Goal: Contribute content: Contribute content

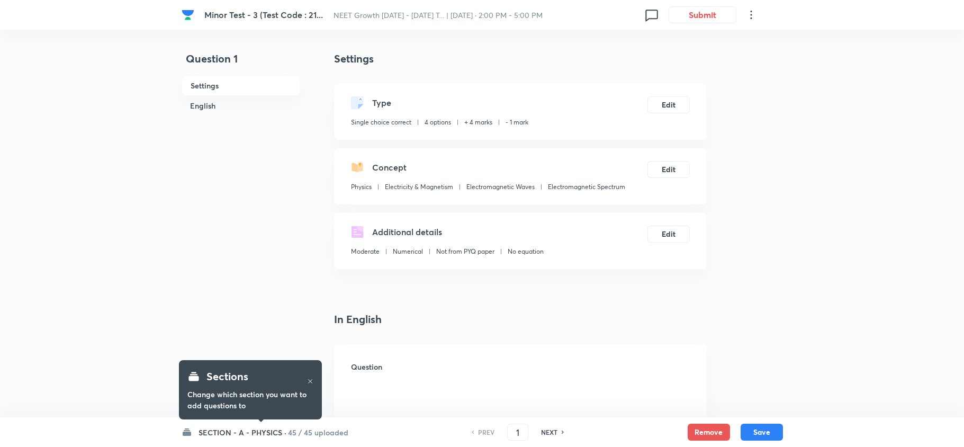
checkbox input "true"
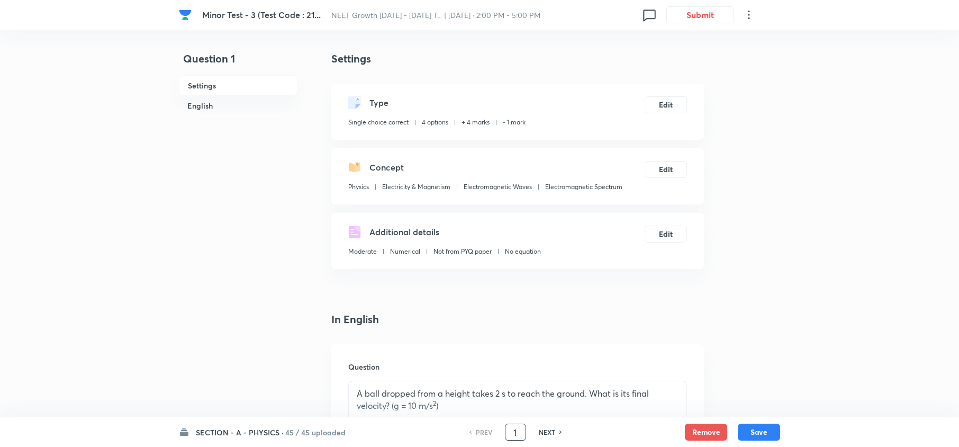
click at [524, 427] on input "1" at bounding box center [516, 432] width 20 height 19
type input "29"
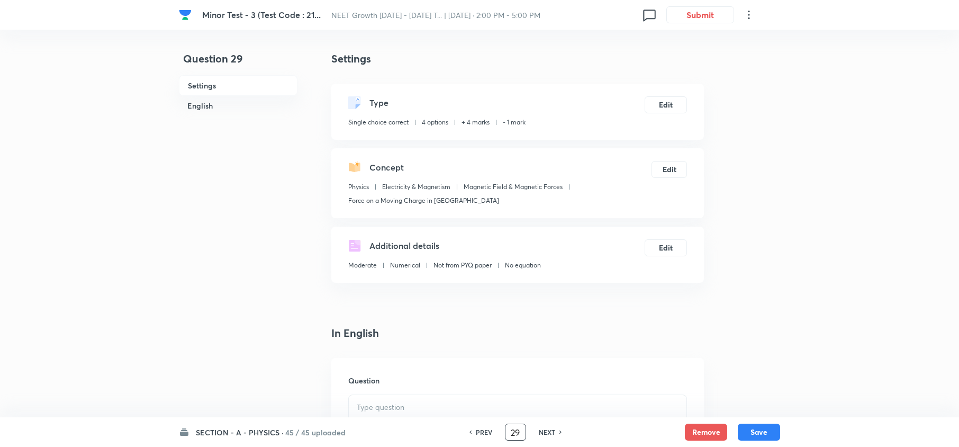
checkbox input "true"
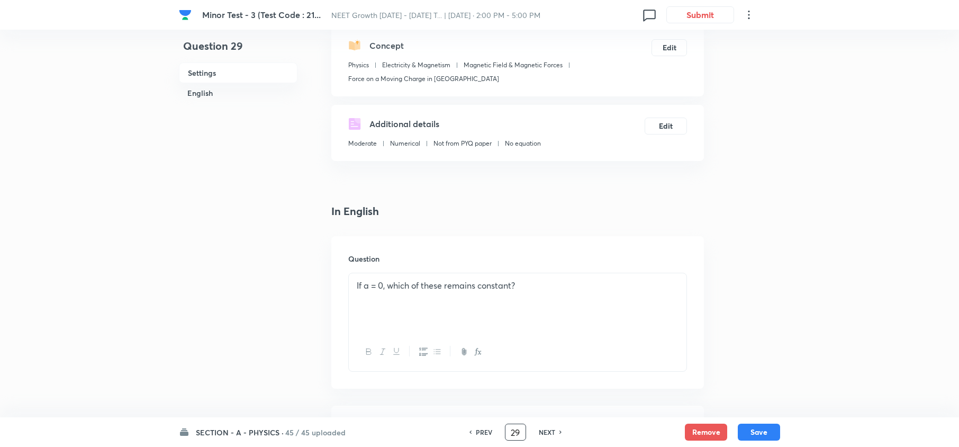
scroll to position [123, 0]
click at [549, 305] on div "If a = 0, which of these remains constant?" at bounding box center [518, 301] width 338 height 59
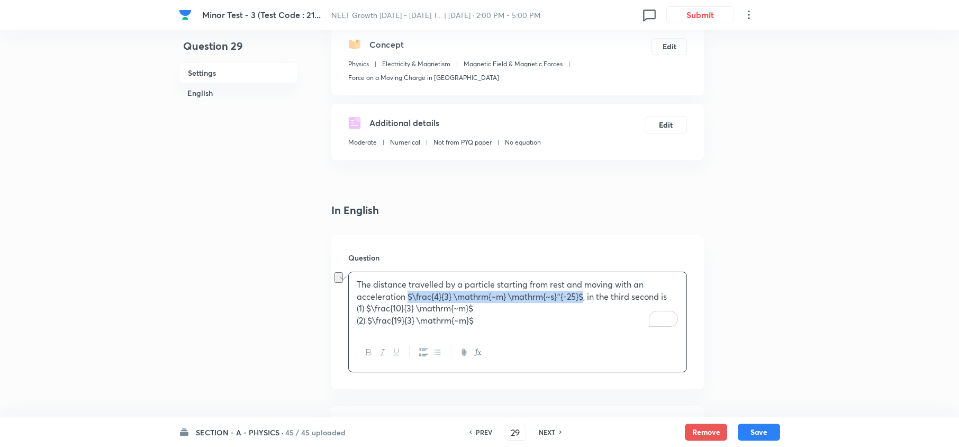
drag, startPoint x: 409, startPoint y: 296, endPoint x: 584, endPoint y: 295, distance: 175.8
click at [584, 295] on p "The distance travelled by a particle starting from rest and moving with an acce…" at bounding box center [518, 290] width 322 height 24
click at [544, 299] on p "The distance travelled by a particle starting from rest and moving with an acce…" at bounding box center [518, 290] width 322 height 24
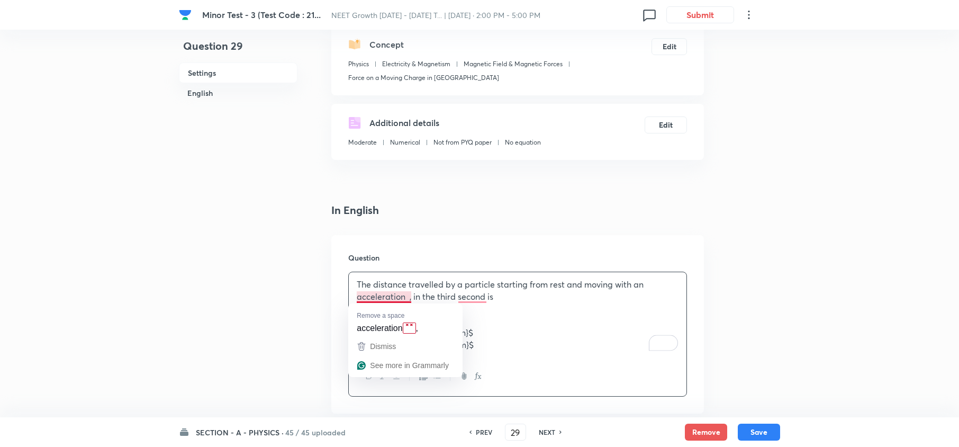
click at [404, 301] on p "The distance travelled by a particle starting from rest and moving with an acce…" at bounding box center [518, 290] width 322 height 24
click at [481, 382] on button "button" at bounding box center [478, 375] width 14 height 13
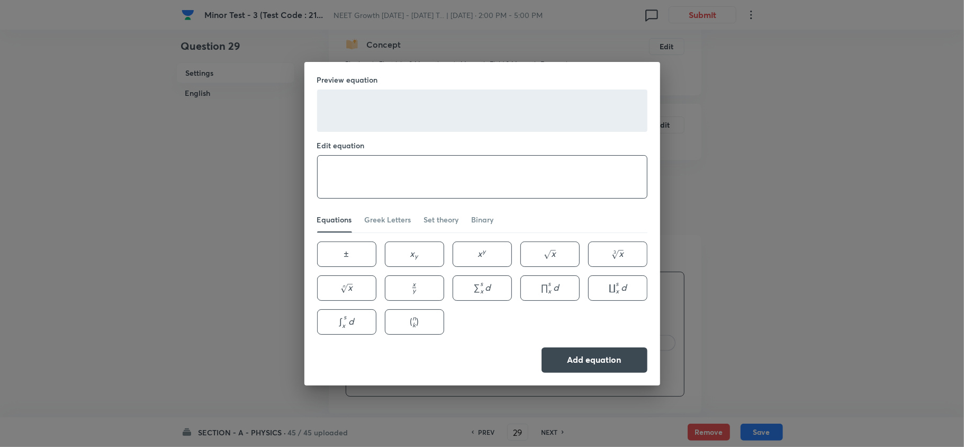
paste textarea "$\frac{4}{3} \mathrm{~m} \mathrm{~s}^{-25}$"
click at [412, 187] on textarea at bounding box center [482, 177] width 329 height 42
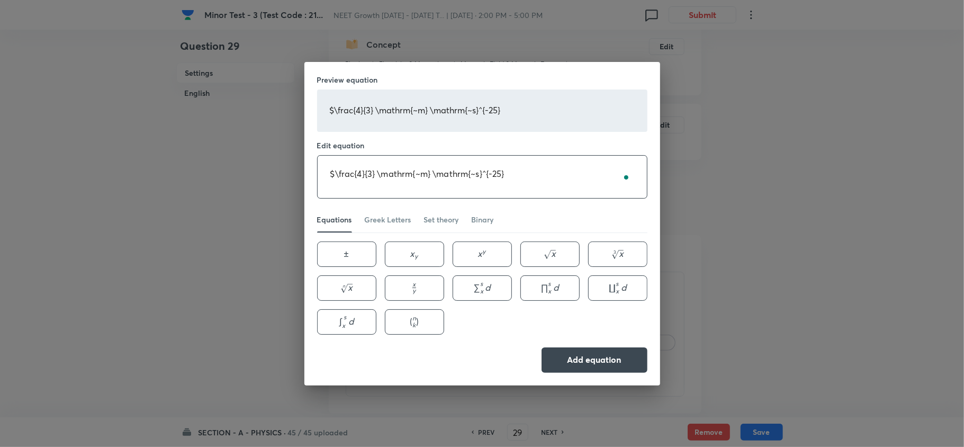
click at [337, 174] on textarea "$\frac{4}{3} \mathrm{~m} \mathrm{~s}^{-25}" at bounding box center [482, 177] width 329 height 42
type textarea "\frac{4}{3} \mathrm{~m} \mathrm{~s}^{-25}"
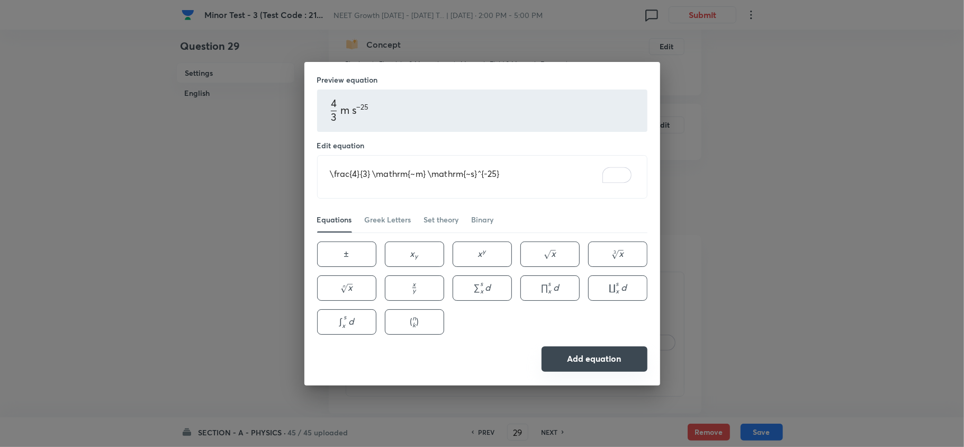
click at [602, 349] on button "Add equation" at bounding box center [595, 358] width 106 height 25
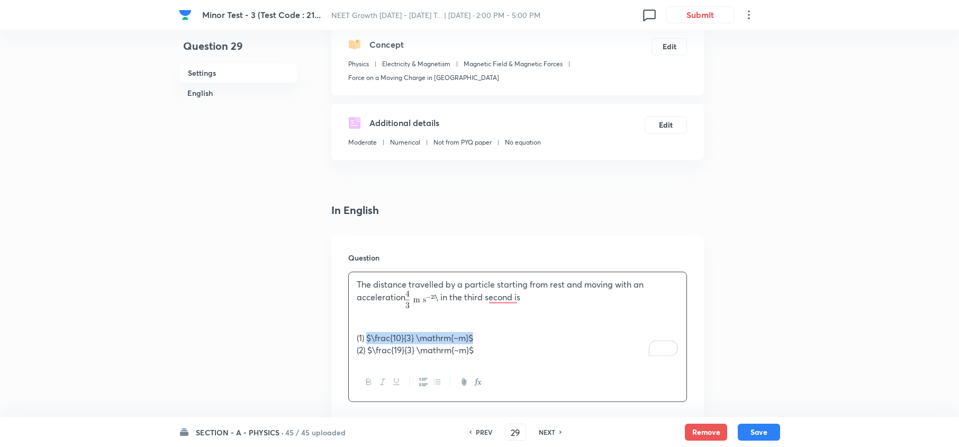
drag, startPoint x: 367, startPoint y: 339, endPoint x: 477, endPoint y: 335, distance: 109.6
click at [477, 335] on p "(1) $\frac{10}{3} \mathrm{~m}$" at bounding box center [518, 338] width 322 height 12
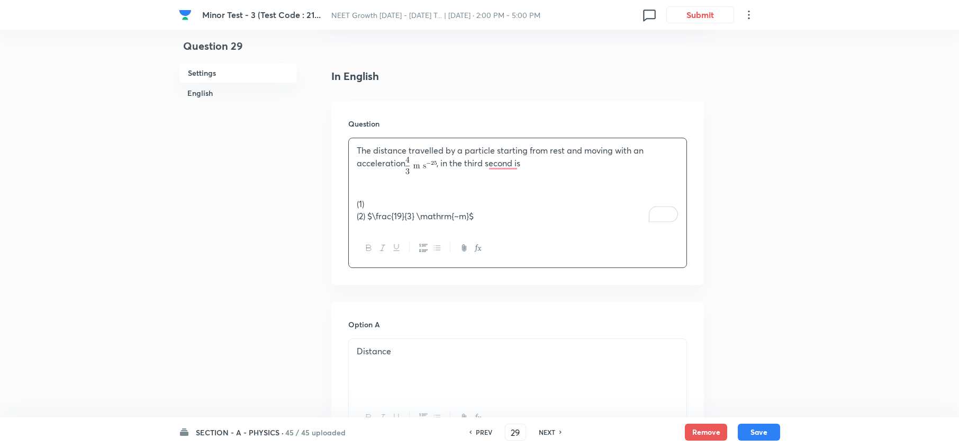
scroll to position [260, 0]
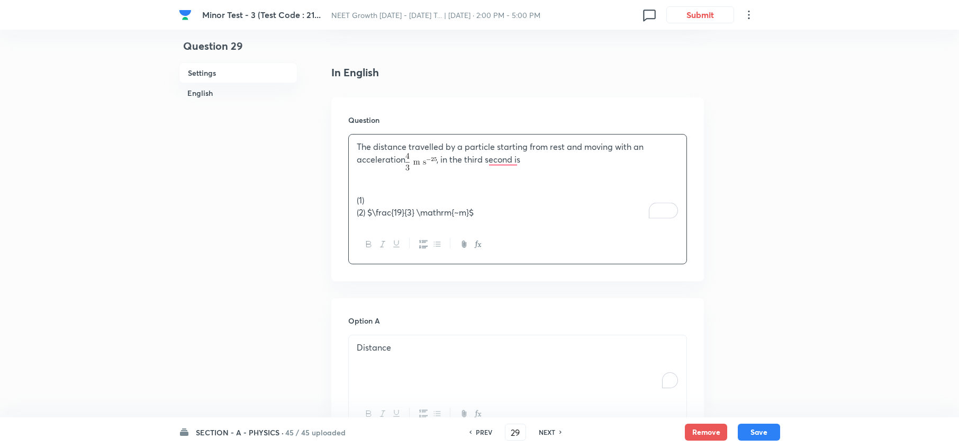
click at [420, 348] on p "Distance" at bounding box center [518, 347] width 322 height 12
paste div "To enrich screen reader interactions, please activate Accessibility in Grammarl…"
click at [505, 344] on p "$\frac{10}{3} \mathrm{~m}$" at bounding box center [518, 347] width 322 height 12
copy p "\frac{10}{3} \mathrm{~m}"
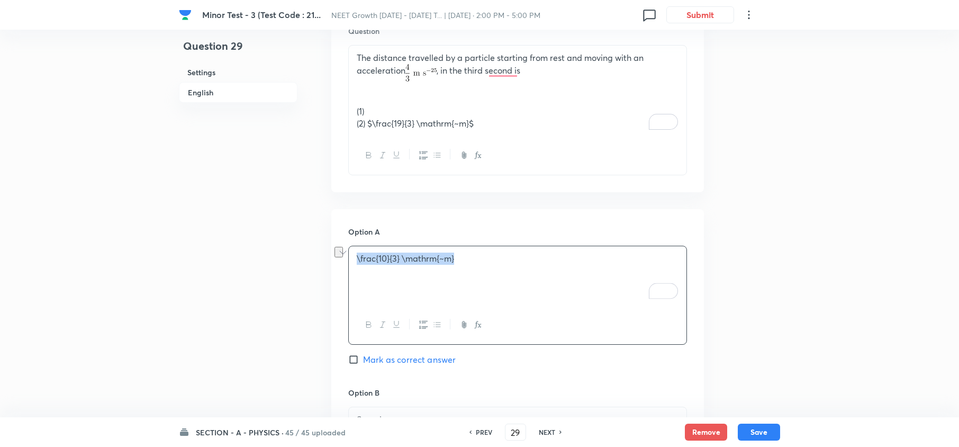
scroll to position [350, 0]
click at [475, 323] on icon "button" at bounding box center [478, 323] width 8 height 8
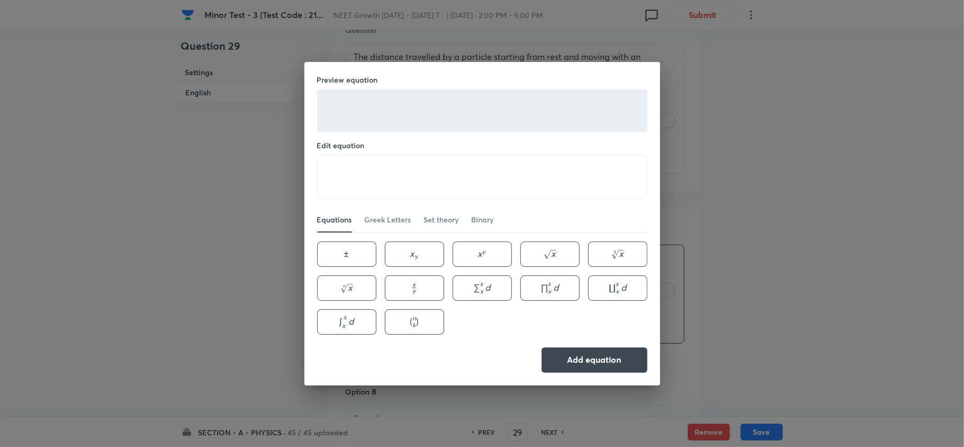
click at [367, 198] on div "Preview equation Edit equation ​ Equations Greek Letters Set theory Binary ± \p…" at bounding box center [482, 223] width 356 height 323
click at [352, 183] on textarea "To enrich screen reader interactions, please activate Accessibility in Grammarl…" at bounding box center [482, 177] width 329 height 42
paste textarea "\frac{10}{3} \mathrm{~m}"
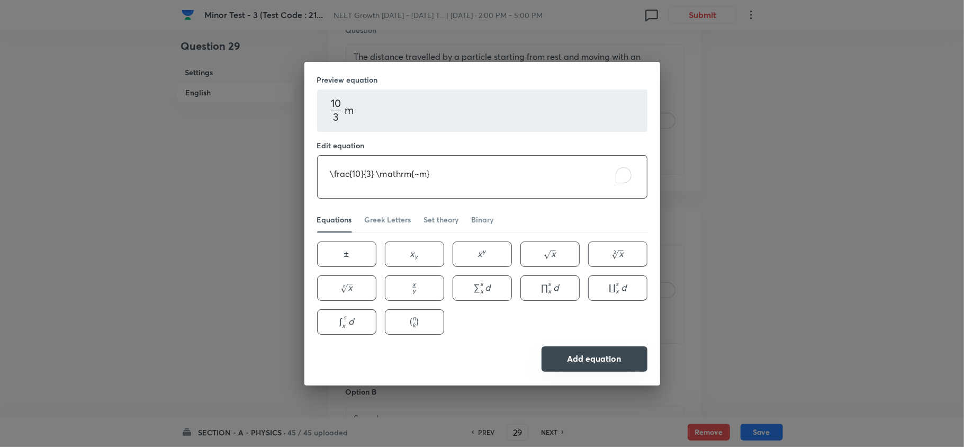
type textarea "\frac{10}{3} \mathrm{~m}"
click at [598, 360] on button "Add equation" at bounding box center [595, 358] width 106 height 25
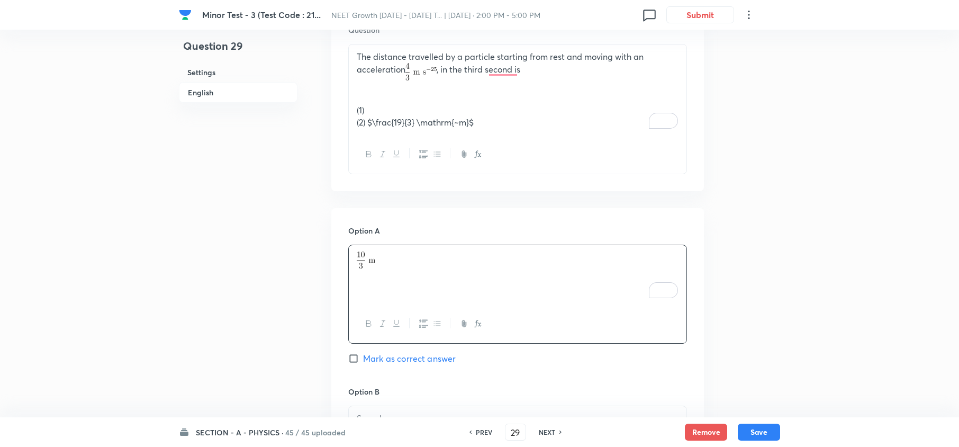
click at [354, 356] on input "Mark as correct answer" at bounding box center [355, 358] width 15 height 11
checkbox input "true"
checkbox input "false"
click at [367, 108] on p "(1)" at bounding box center [518, 110] width 322 height 12
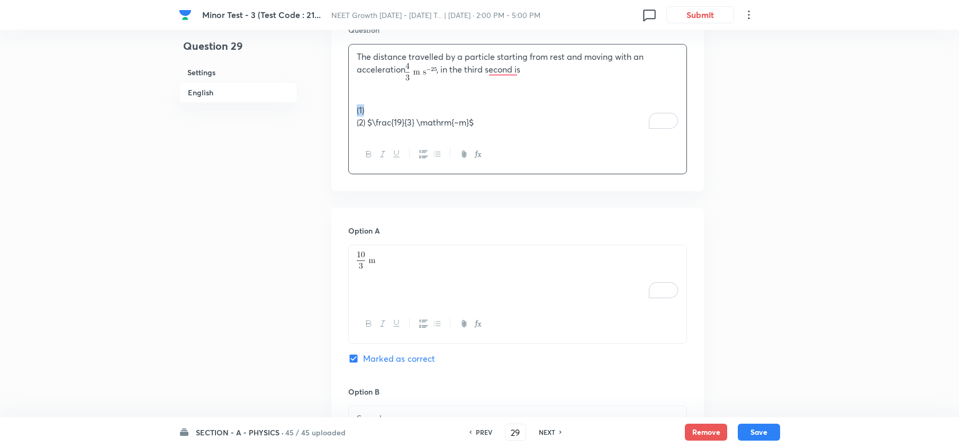
drag, startPoint x: 367, startPoint y: 108, endPoint x: 349, endPoint y: 108, distance: 17.5
click at [349, 108] on div "The distance travelled by a particle starting from rest and moving with an acce…" at bounding box center [518, 89] width 338 height 91
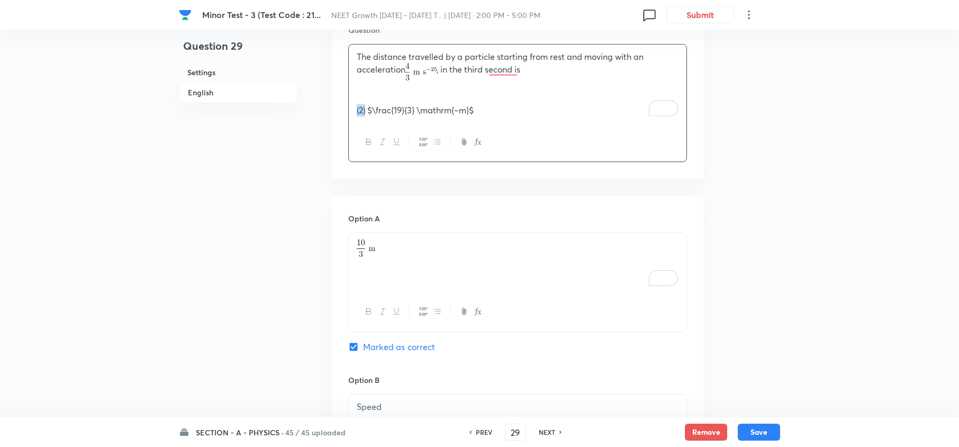
drag, startPoint x: 365, startPoint y: 109, endPoint x: 335, endPoint y: 110, distance: 30.2
click at [335, 110] on div "Question The distance travelled by a particle starting from rest and moving wit…" at bounding box center [517, 93] width 373 height 172
click at [468, 111] on p "$\frac{19}{3} \mathrm{~m}$" at bounding box center [518, 110] width 322 height 12
click at [468, 111] on p "\frac{19}{3} \mathrm{~m}" at bounding box center [518, 110] width 322 height 12
drag, startPoint x: 491, startPoint y: 105, endPoint x: 352, endPoint y: 106, distance: 139.2
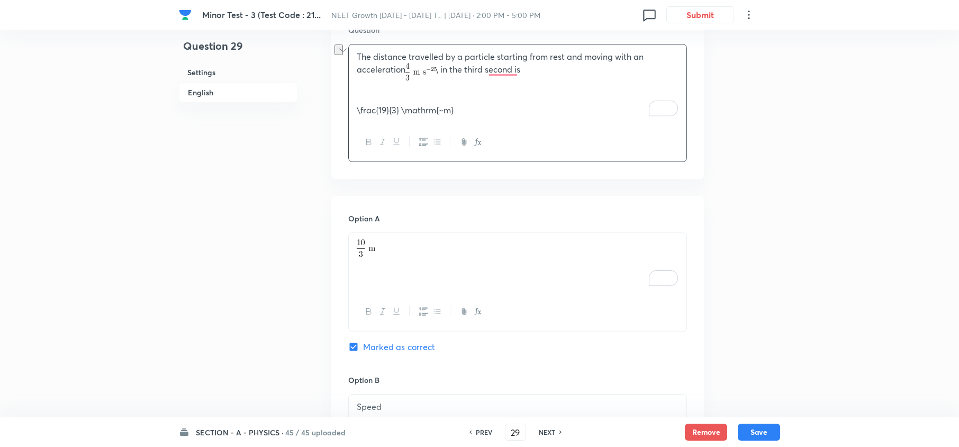
click at [352, 106] on html "Minor Test - 3 (Test Code : 21... NEET Growth July 2025 - 2026 T... | Sep 7, 20…" at bounding box center [479, 383] width 959 height 1466
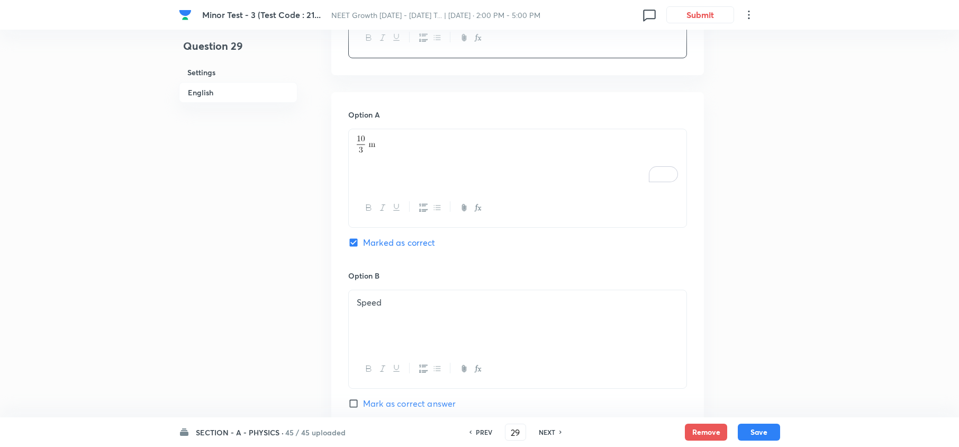
scroll to position [481, 0]
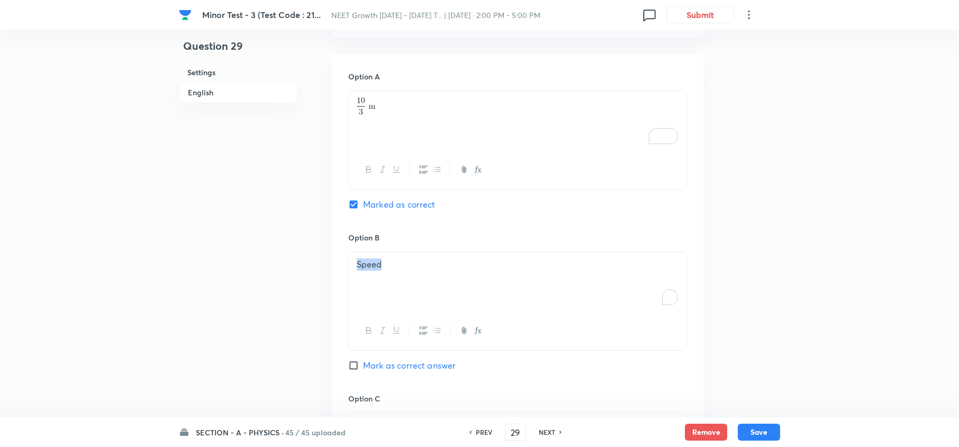
click at [439, 269] on p "Speed" at bounding box center [518, 264] width 322 height 12
click at [475, 331] on icon "button" at bounding box center [478, 330] width 8 height 8
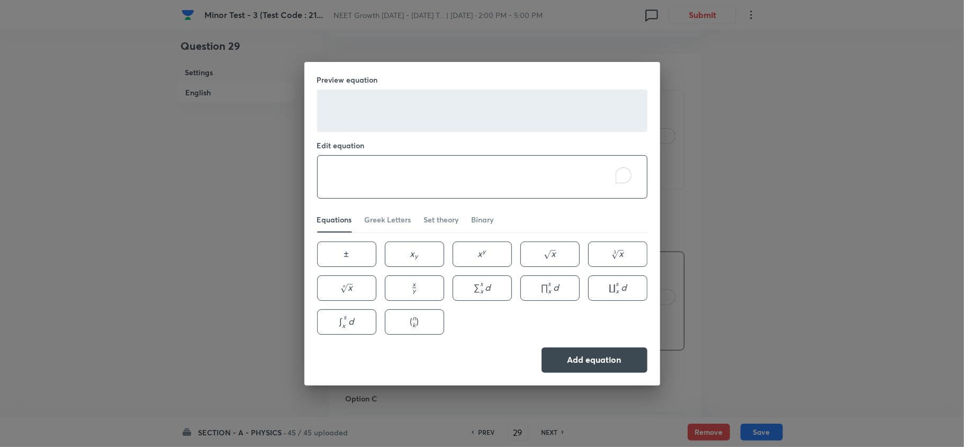
paste textarea "\frac{19}{3} \mathrm{~m}"
click at [371, 170] on textarea "To enrich screen reader interactions, please activate Accessibility in Grammarl…" at bounding box center [482, 177] width 329 height 42
type textarea "\frac{19}{3} \mathrm{~m}"
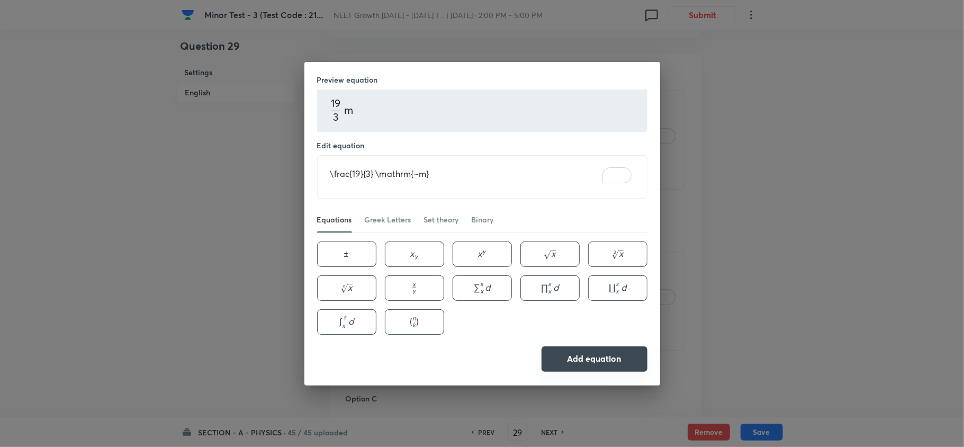
click at [560, 352] on button "Add equation" at bounding box center [595, 358] width 106 height 25
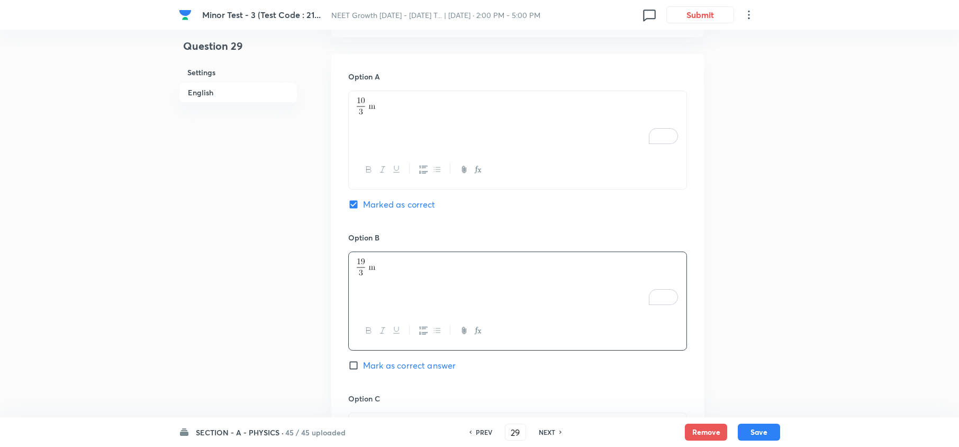
scroll to position [649, 0]
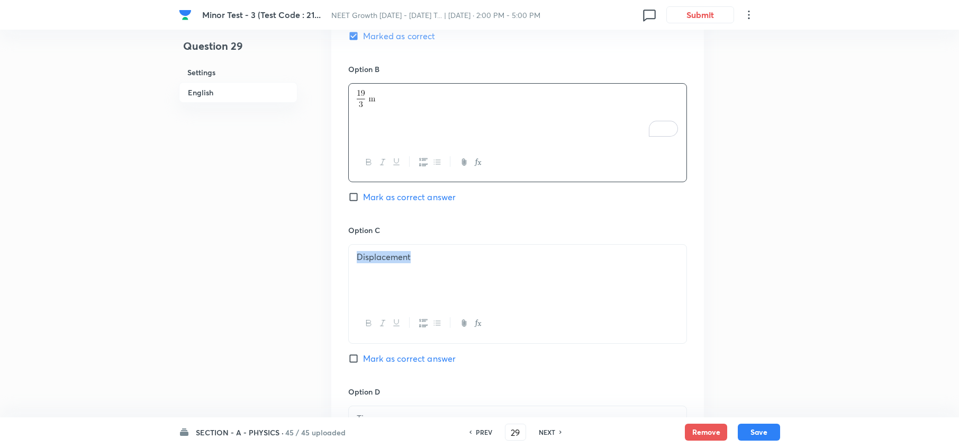
click at [403, 283] on div "Displacement" at bounding box center [518, 274] width 338 height 59
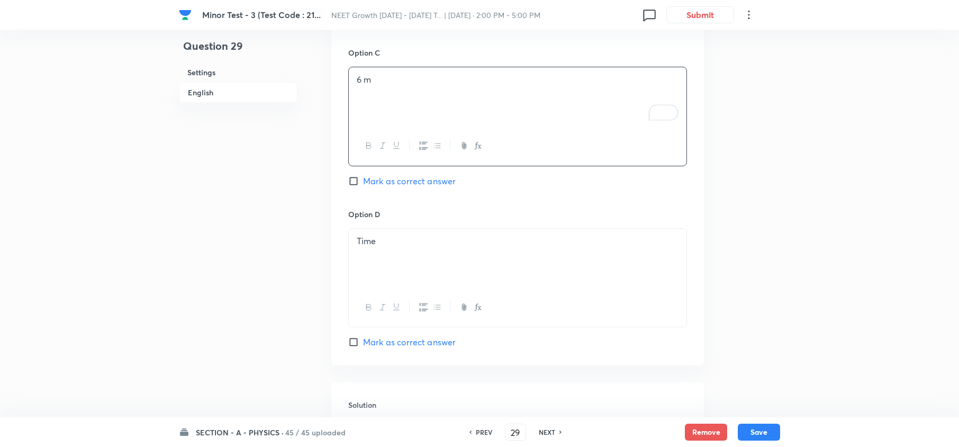
scroll to position [827, 0]
click at [408, 254] on div "Time" at bounding box center [518, 257] width 338 height 59
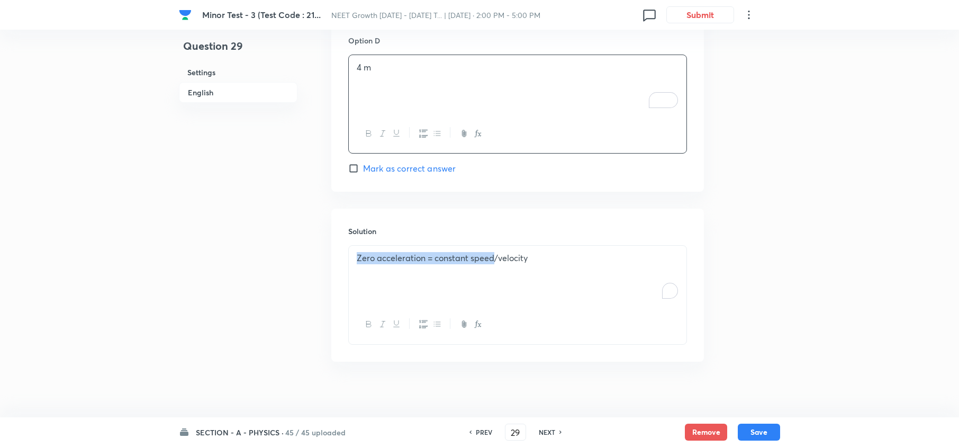
drag, startPoint x: 467, startPoint y: 281, endPoint x: 308, endPoint y: 276, distance: 158.9
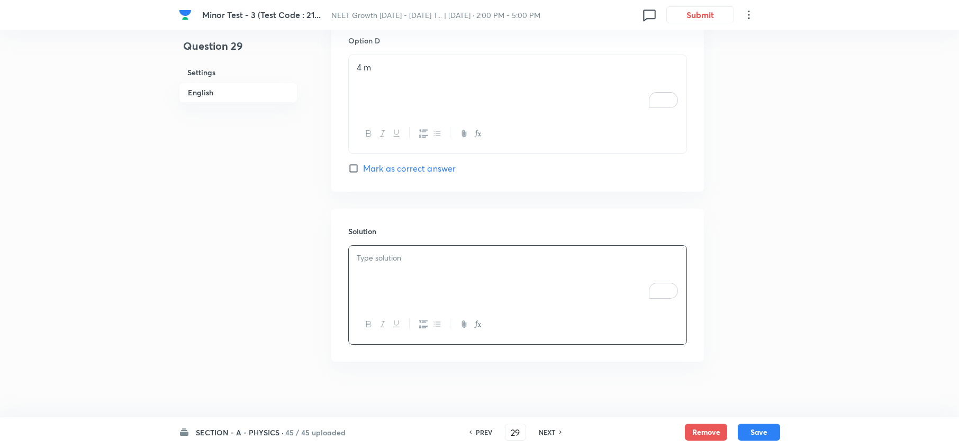
click at [404, 284] on div "To enrich screen reader interactions, please activate Accessibility in Grammarl…" at bounding box center [518, 275] width 338 height 59
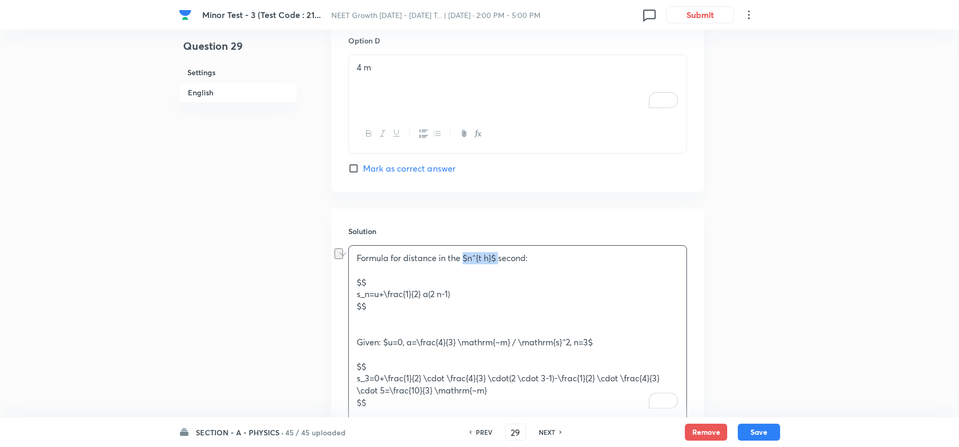
drag, startPoint x: 464, startPoint y: 261, endPoint x: 500, endPoint y: 262, distance: 36.0
click at [500, 262] on p "Formula for distance in the $n^{t h}$ second:" at bounding box center [518, 258] width 322 height 12
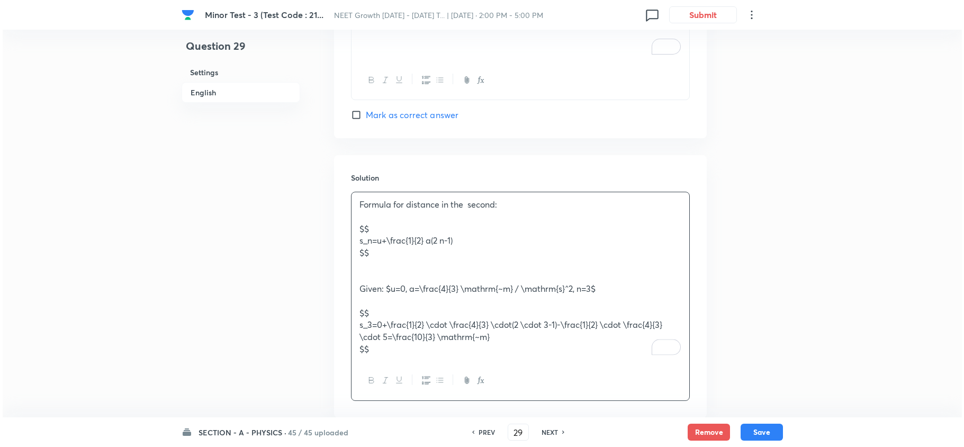
scroll to position [1056, 0]
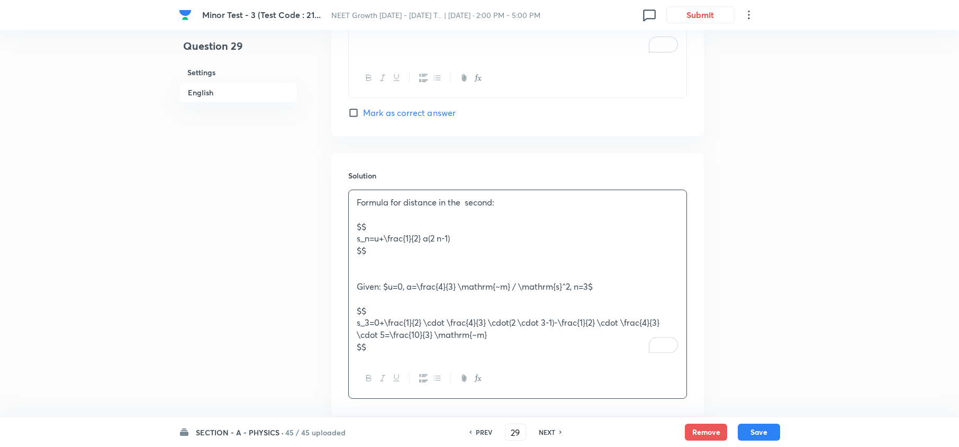
click at [474, 382] on icon "button" at bounding box center [478, 378] width 8 height 8
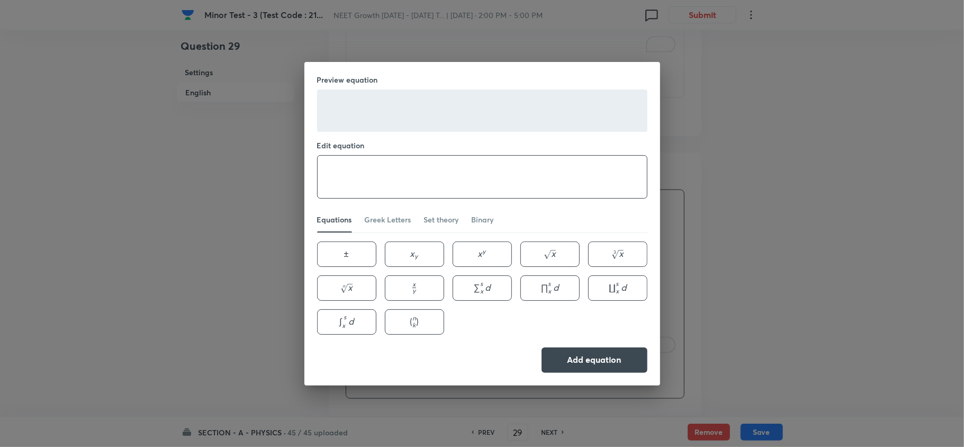
paste textarea "$n^{t h}$"
click at [394, 185] on textarea "$n^{t h}$" at bounding box center [482, 177] width 329 height 42
type textarea "n^{t h}"
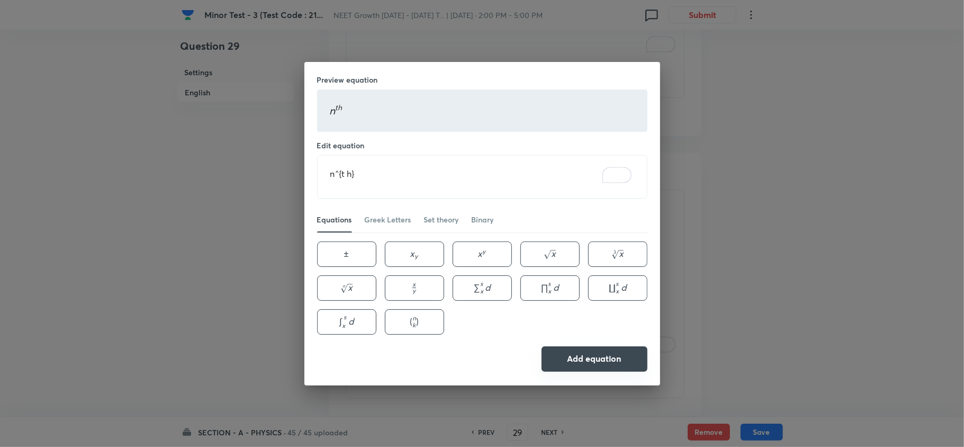
click at [613, 356] on button "Add equation" at bounding box center [595, 358] width 106 height 25
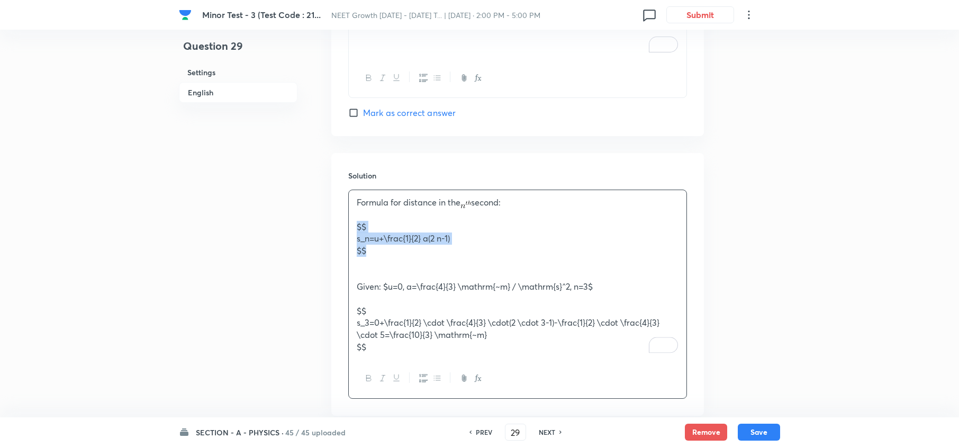
drag, startPoint x: 356, startPoint y: 231, endPoint x: 374, endPoint y: 255, distance: 29.1
click at [374, 255] on div "Formula for distance in the second: $$ s_n=u+\frac{1}{2} a(2 n-1) $$ Given: $u=…" at bounding box center [518, 274] width 338 height 169
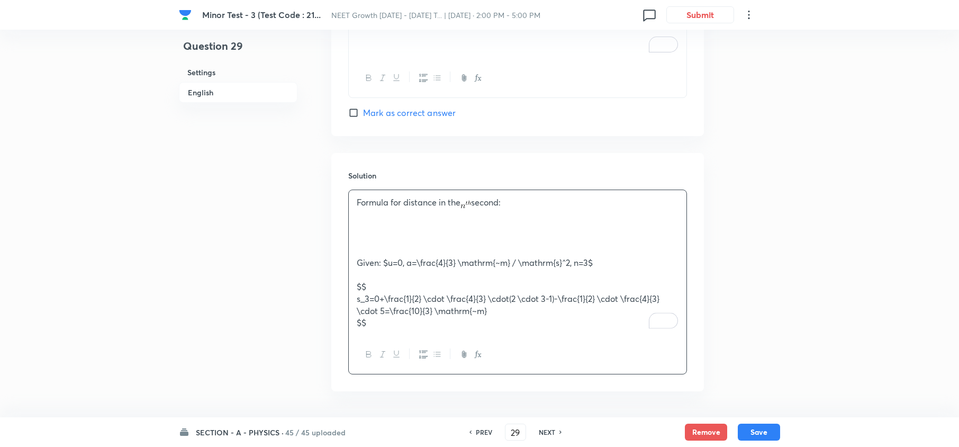
click at [481, 356] on icon "button" at bounding box center [478, 354] width 8 height 8
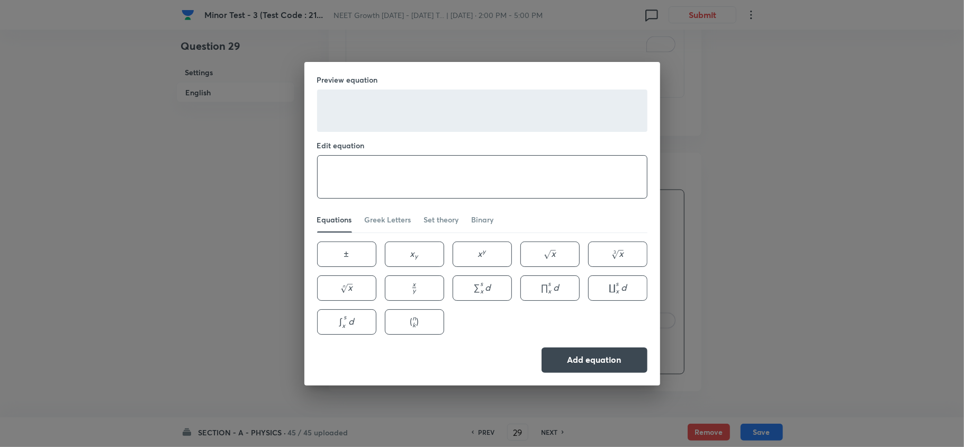
paste textarea "$$ s_n=u+\frac{1}{2} a(2 n-1) $$"
click at [354, 158] on textarea at bounding box center [482, 177] width 329 height 42
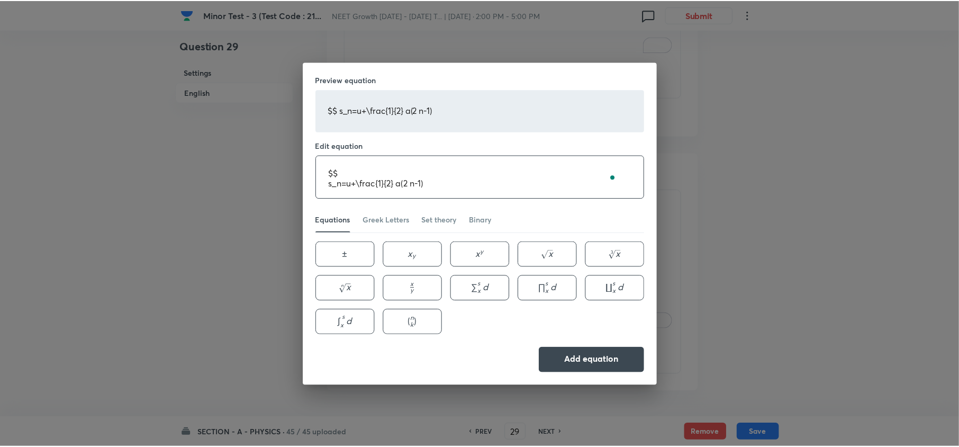
scroll to position [1, 0]
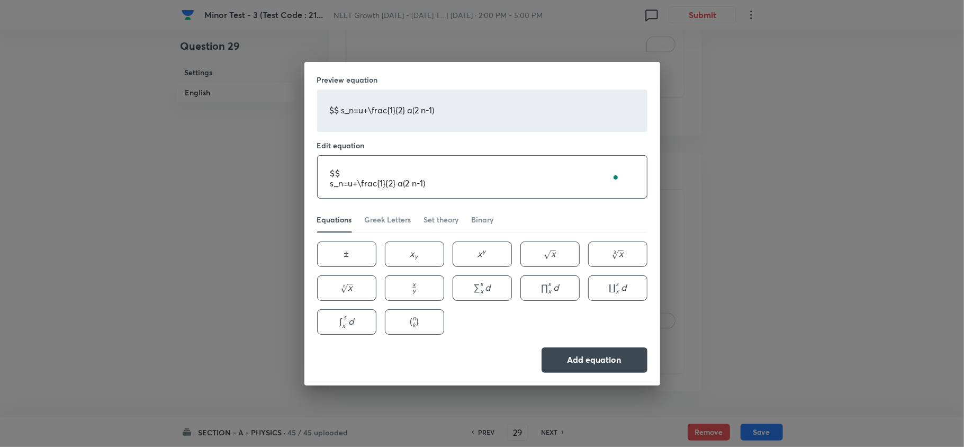
click at [354, 170] on textarea "$$ s_n=u+\frac{1}{2} a(2 n-1)" at bounding box center [482, 177] width 329 height 42
type textarea "s_n=u+\frac{1}{2} a(2 n-1)"
click at [581, 344] on div "Preview equation s n = u + 1 2 a ( 2 n − 1 ) s_n=u+\frac{1}{2} a(2 n-1) s n ​ =…" at bounding box center [482, 223] width 356 height 323
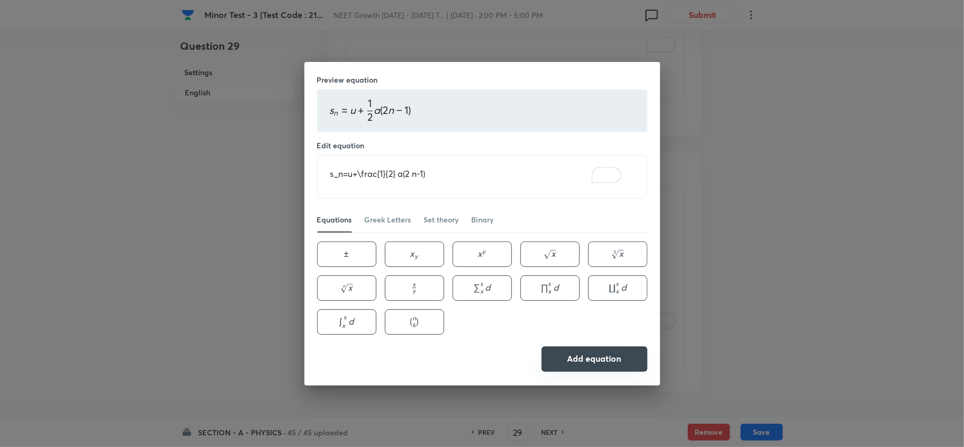
click at [585, 348] on button "Add equation" at bounding box center [595, 358] width 106 height 25
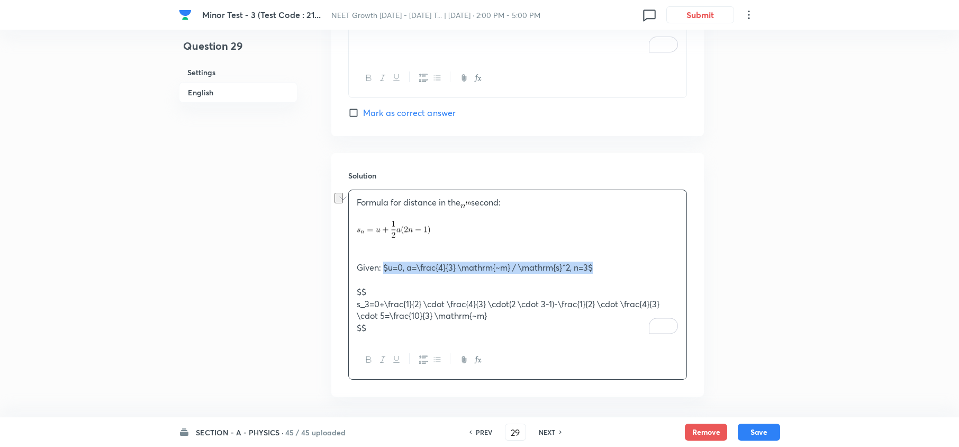
drag, startPoint x: 384, startPoint y: 271, endPoint x: 597, endPoint y: 272, distance: 212.8
click at [597, 272] on p "Given: $u=0, a=\frac{4}{3} \mathrm{~m} / \mathrm{s}^2, n=3$" at bounding box center [518, 268] width 322 height 12
click at [481, 358] on icon "button" at bounding box center [478, 359] width 8 height 8
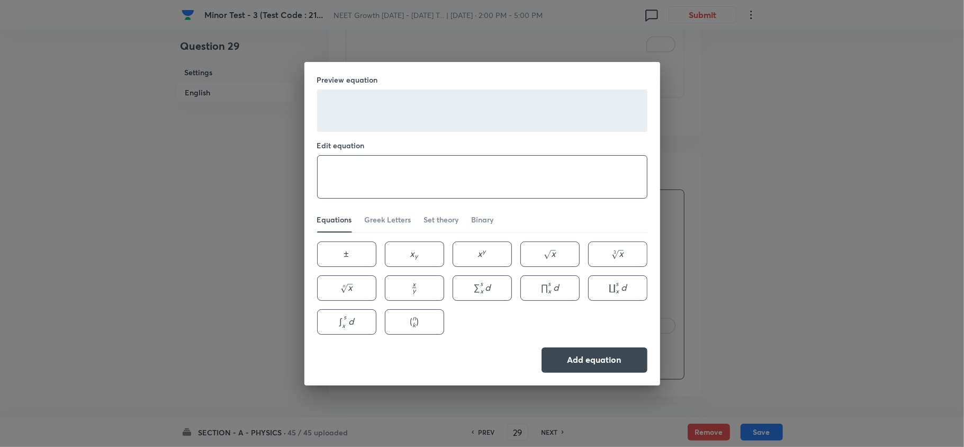
paste textarea "$u=0, a=\frac{4}{3} \mathrm{~m} / \mathrm{s}^2, n=3$"
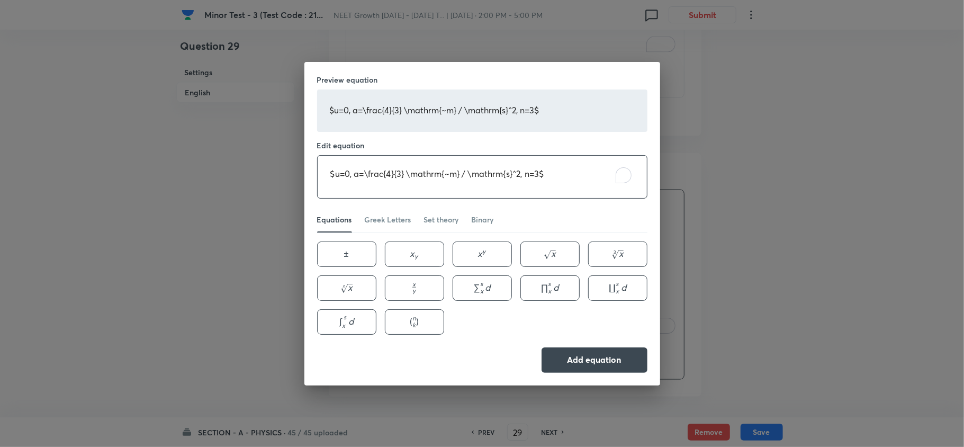
click at [399, 188] on textarea "$u=0, a=\frac{4}{3} \mathrm{~m} / \mathrm{s}^2, n=3$" at bounding box center [482, 177] width 329 height 42
click at [335, 175] on textarea "$u=0, a=\frac{4}{3} \mathrm{~m} / \mathrm{s}^2, n=3" at bounding box center [482, 177] width 329 height 42
type textarea "u=0, a=\frac{4}{3} \mathrm{~m} / \mathrm{s}^2, n=3"
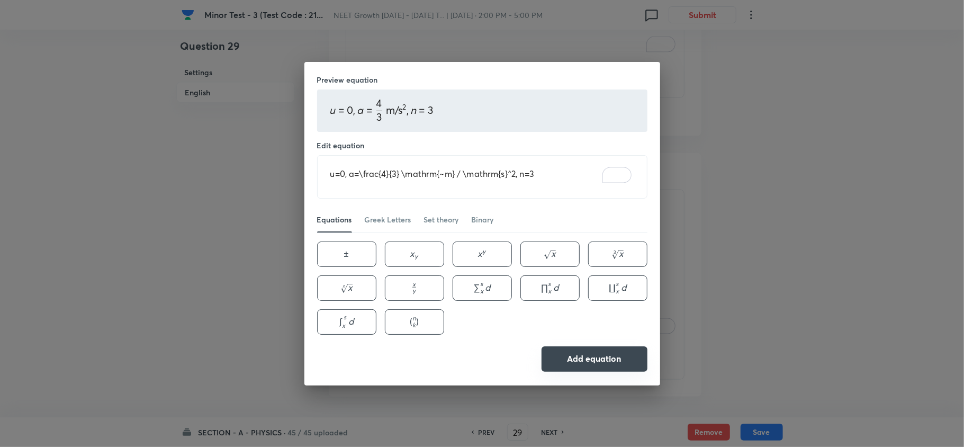
click at [602, 355] on button "Add equation" at bounding box center [595, 358] width 106 height 25
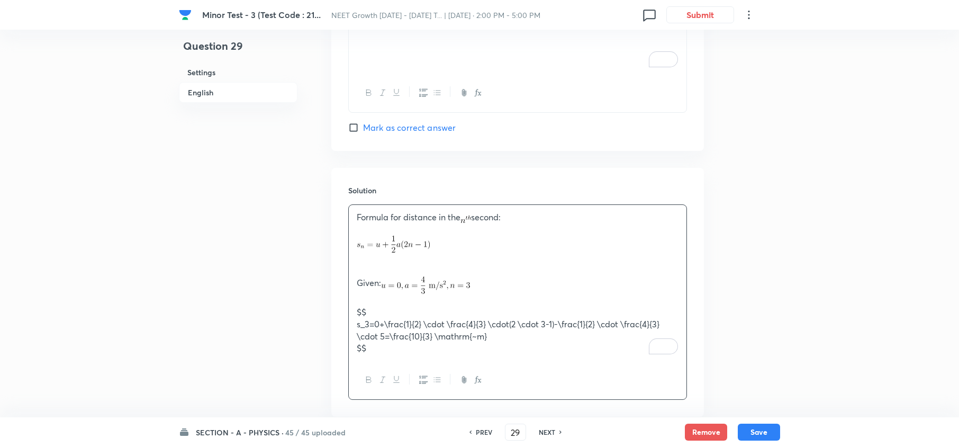
scroll to position [1107, 0]
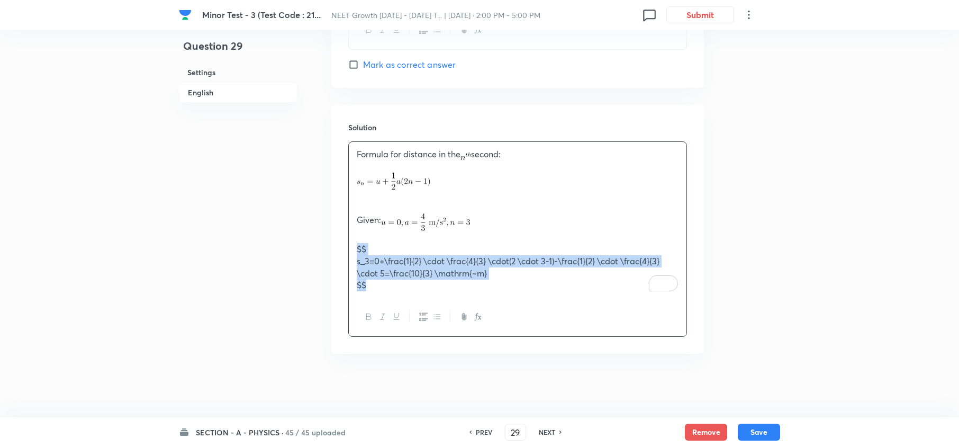
drag, startPoint x: 355, startPoint y: 244, endPoint x: 386, endPoint y: 295, distance: 60.1
click at [386, 295] on div "Formula for distance in the second: Given: $$ s_3=0+\frac{1}{2} \cdot \frac{4}{…" at bounding box center [518, 220] width 338 height 156
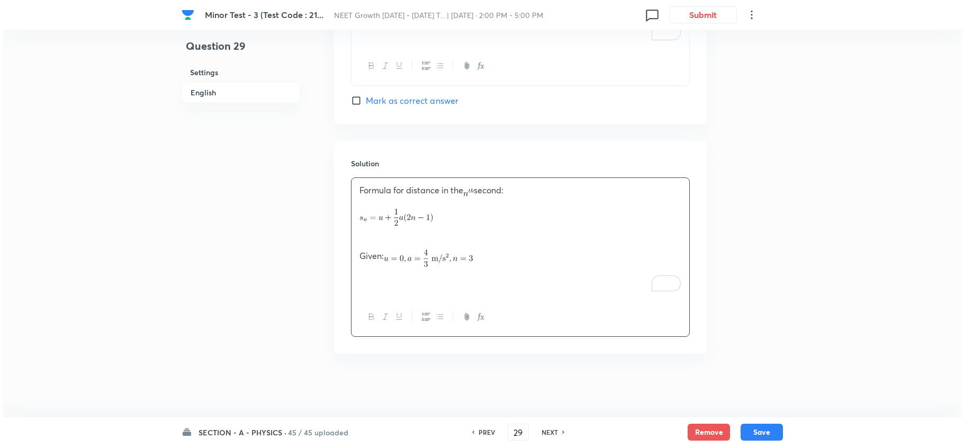
scroll to position [1070, 0]
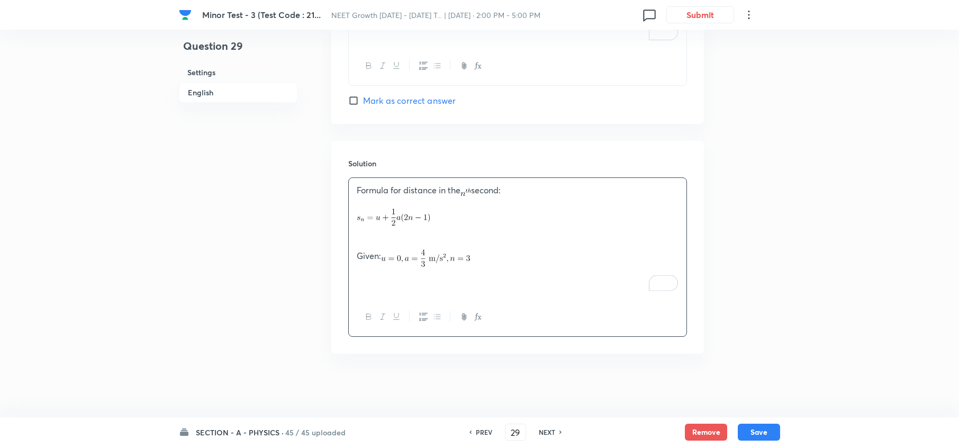
click at [485, 314] on div at bounding box center [518, 316] width 338 height 39
click at [480, 314] on icon "button" at bounding box center [478, 316] width 8 height 8
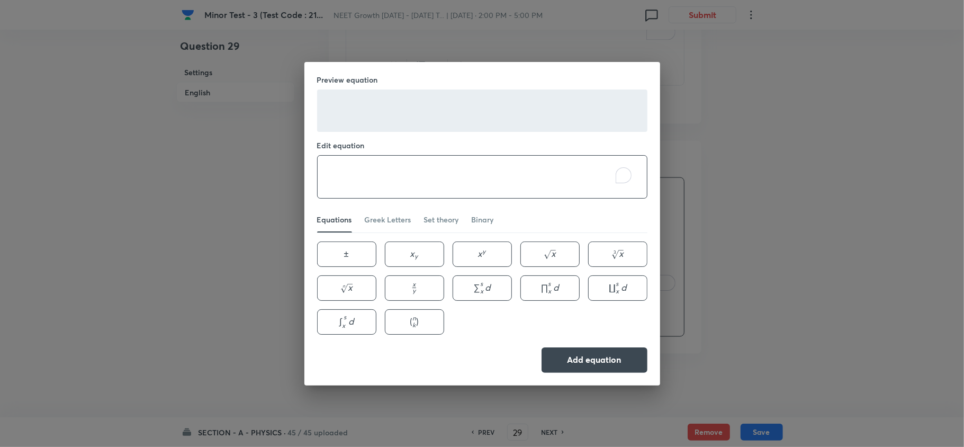
paste textarea "$$ s_3=0+\frac{1}{2} \cdot \frac{4}{3} \cdot(2 \cdot 3-1)-\frac{1}{2} \cdot \fr…"
click at [382, 176] on textarea "To enrich screen reader interactions, please activate Accessibility in Grammarl…" at bounding box center [482, 177] width 329 height 42
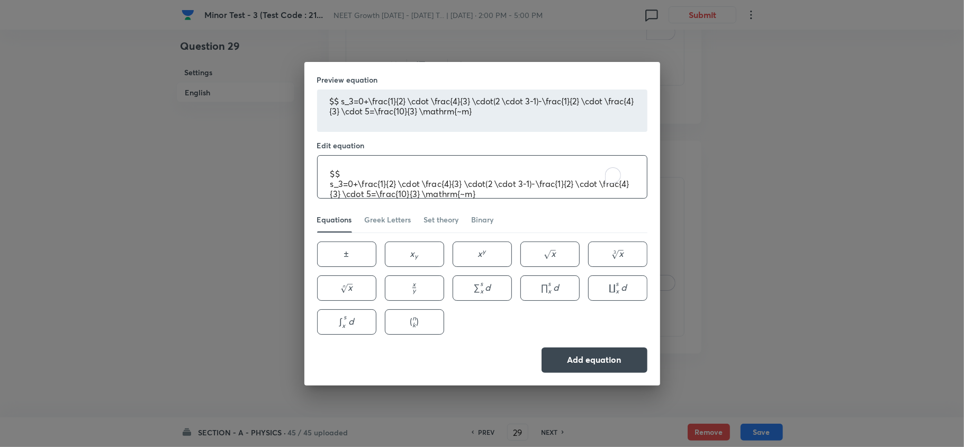
scroll to position [11, 0]
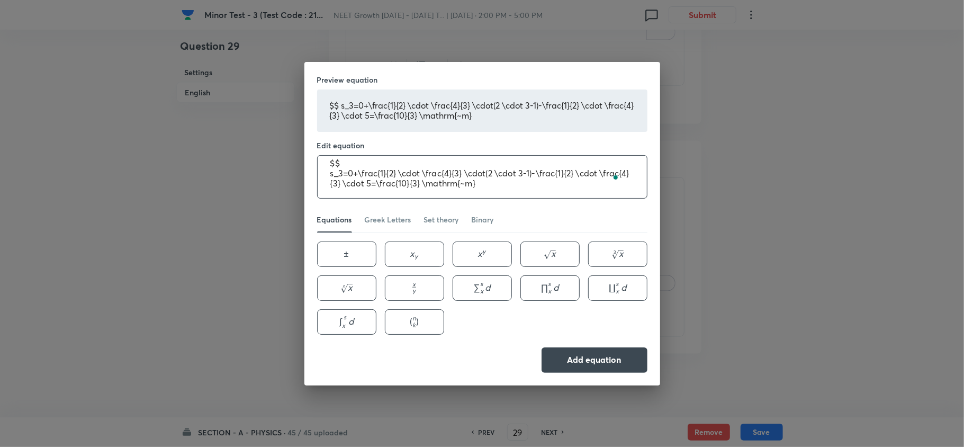
click at [355, 164] on textarea "$$ s_3=0+\frac{1}{2} \cdot \frac{4}{3} \cdot(2 \cdot 3-1)-\frac{1}{2} \cdot \fr…" at bounding box center [482, 177] width 329 height 42
type textarea "s_3=0+\frac{1}{2} \cdot \frac{4}{3} \cdot(2 \cdot 3-1)-\frac{1}{2} \cdot \frac{…"
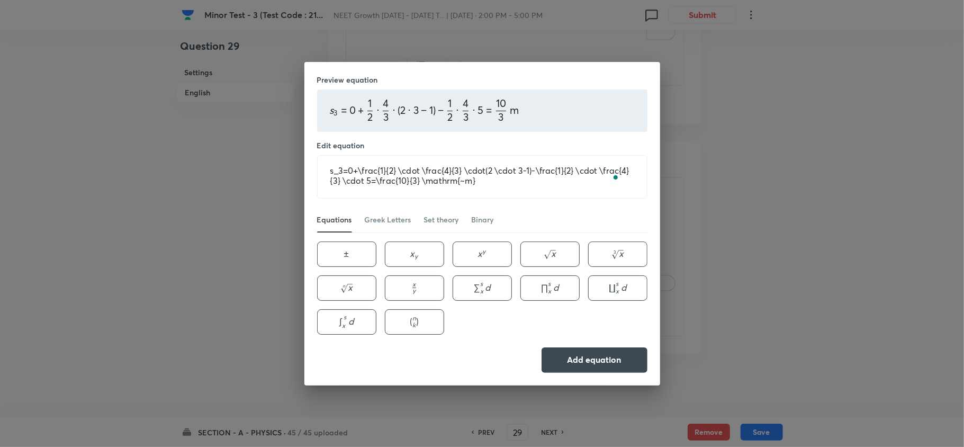
click at [608, 373] on div "Preview equation s 3 = 0 + 1 2 ⋅ 4 3 ⋅ ( 2 ⋅ 3 − 1 ) − 1 2 ⋅ 4 3 ⋅ 5 = 10 3 m s…" at bounding box center [482, 223] width 356 height 323
click at [593, 360] on button "Add equation" at bounding box center [595, 358] width 106 height 25
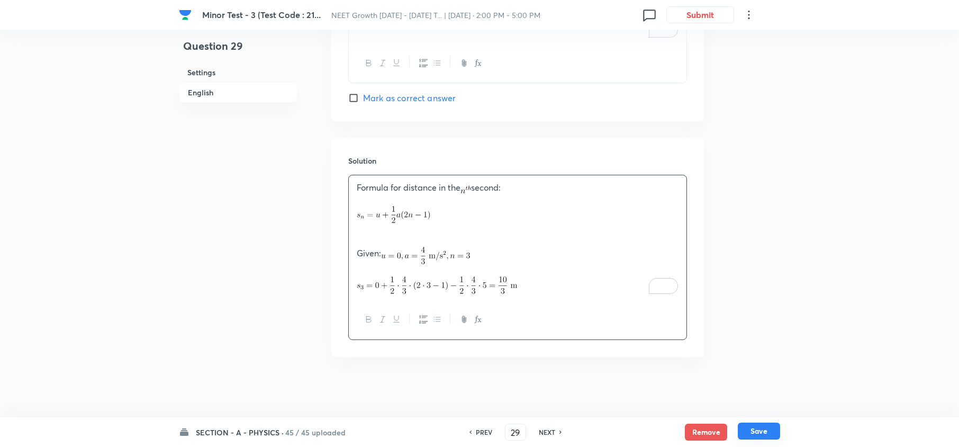
click at [768, 434] on button "Save" at bounding box center [759, 430] width 42 height 17
type input "30"
checkbox input "false"
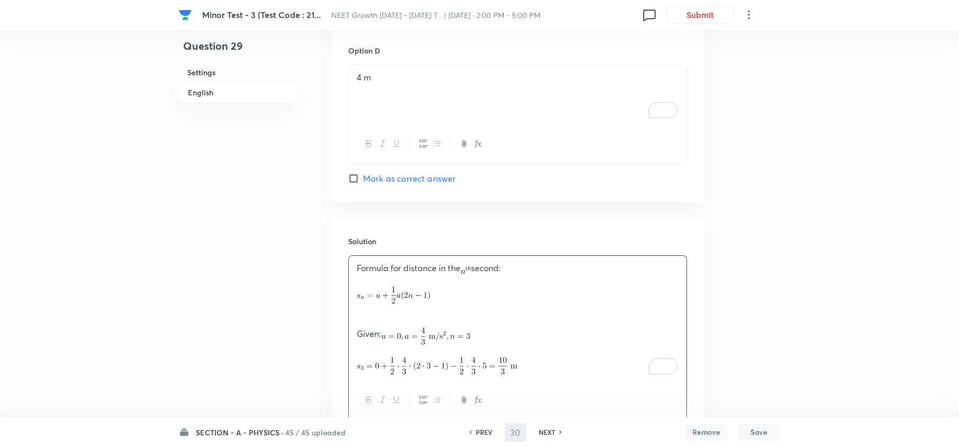
checkbox input "true"
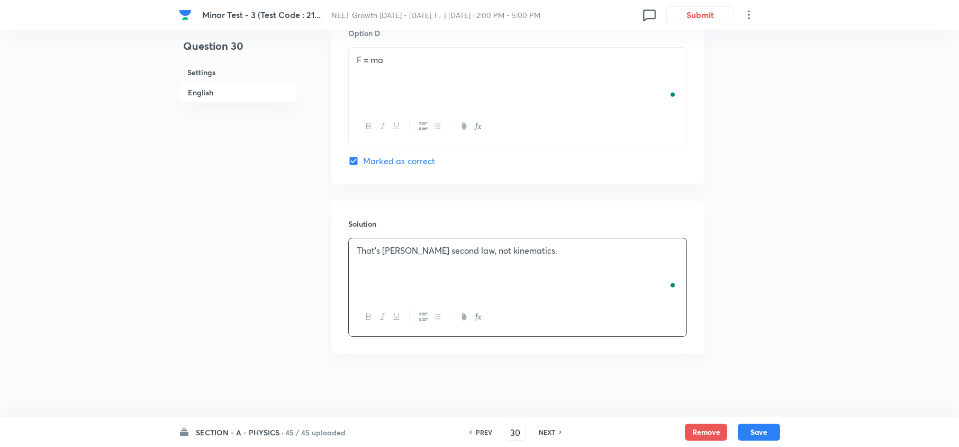
click at [484, 429] on h6 "PREV" at bounding box center [484, 432] width 16 height 10
type input "29"
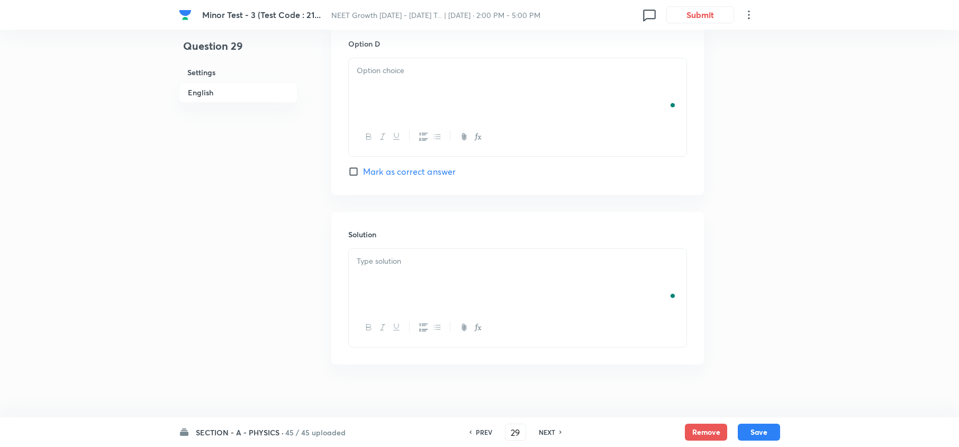
checkbox input "false"
checkbox input "true"
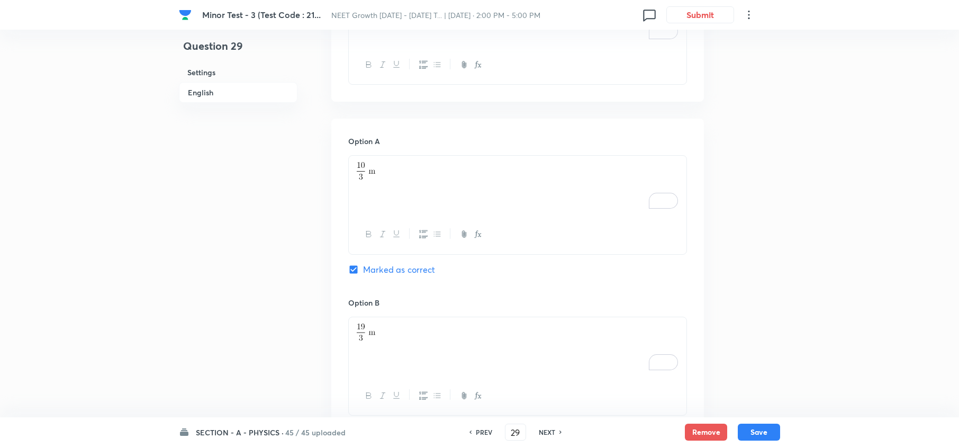
scroll to position [0, 0]
